Goal: Information Seeking & Learning: Learn about a topic

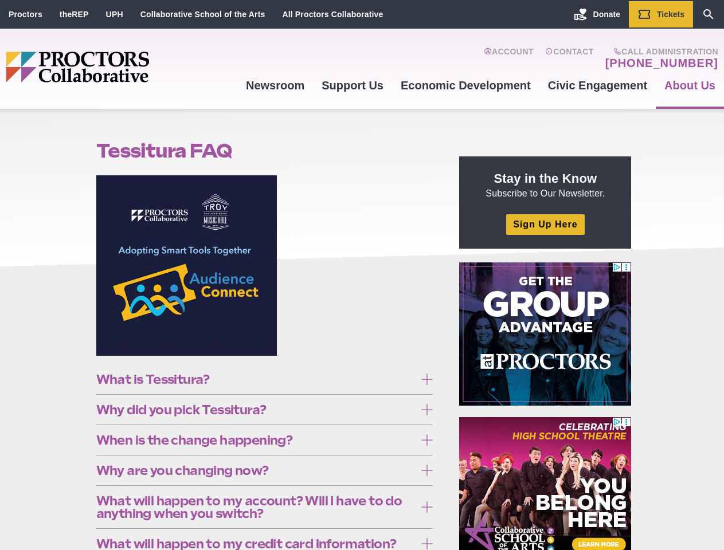
click at [362, 275] on figure at bounding box center [264, 269] width 337 height 189
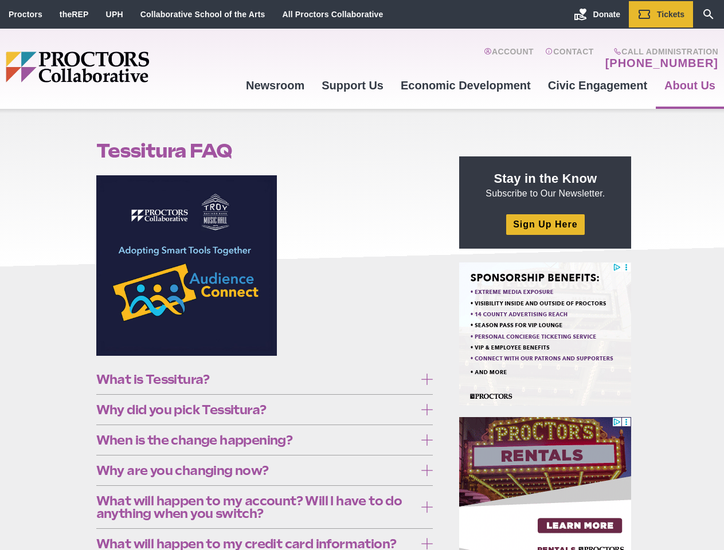
click at [362, 275] on figure at bounding box center [264, 269] width 337 height 189
